Goal: Task Accomplishment & Management: Use online tool/utility

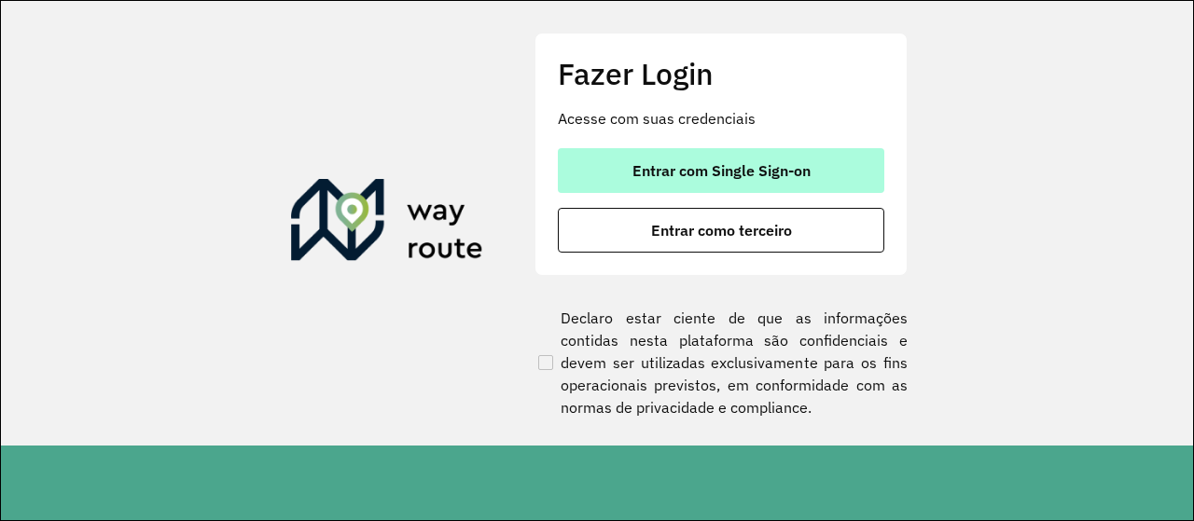
click at [853, 176] on button "Entrar com Single Sign-on" at bounding box center [721, 170] width 326 height 45
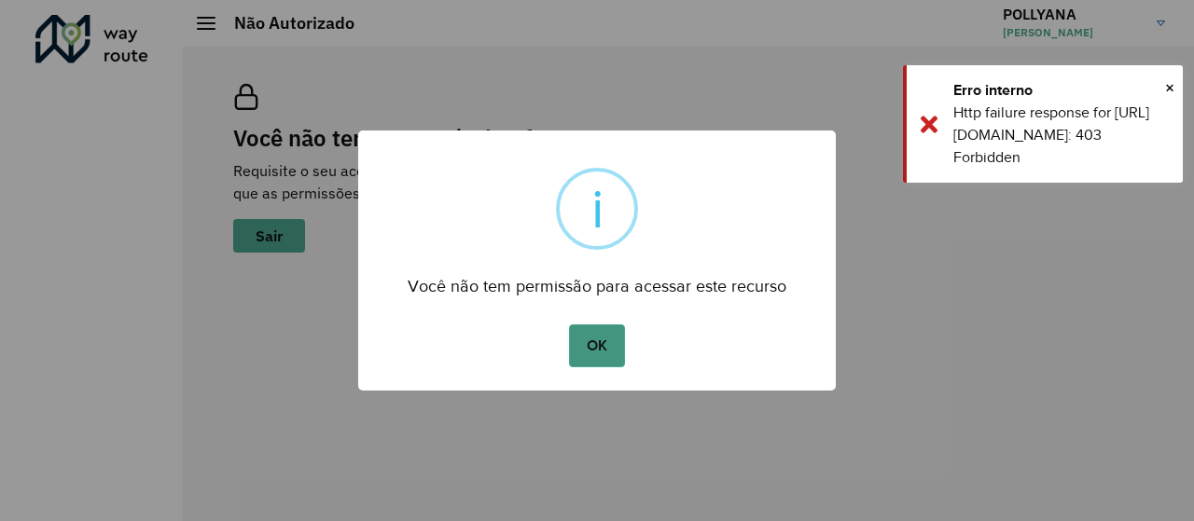
click at [580, 339] on button "OK" at bounding box center [596, 346] width 55 height 43
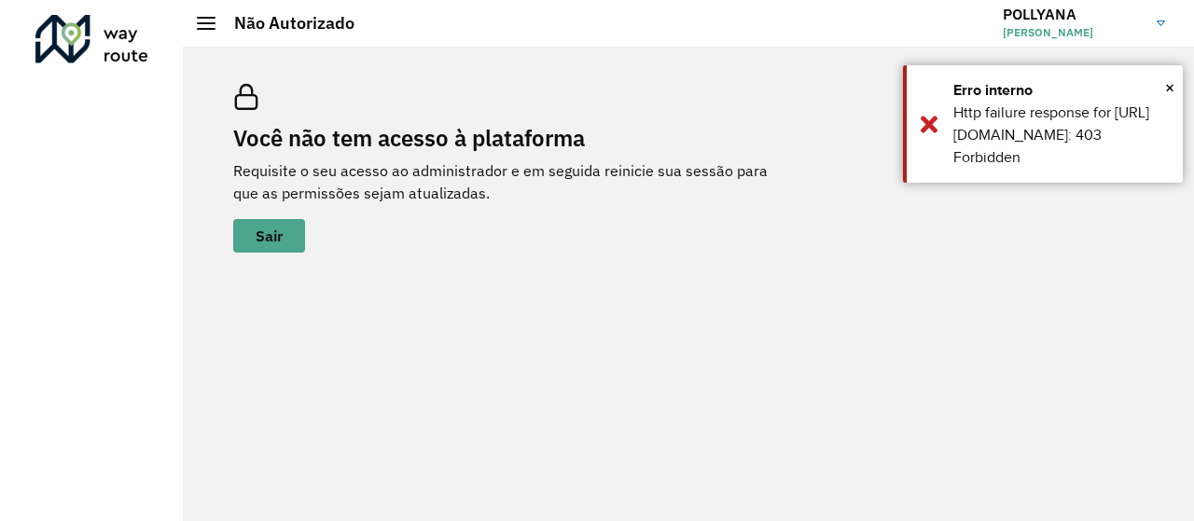
click at [217, 23] on h2 "Não Autorizado" at bounding box center [284, 23] width 139 height 21
click at [212, 22] on span at bounding box center [206, 23] width 19 height 2
